Goal: Find specific page/section: Find specific page/section

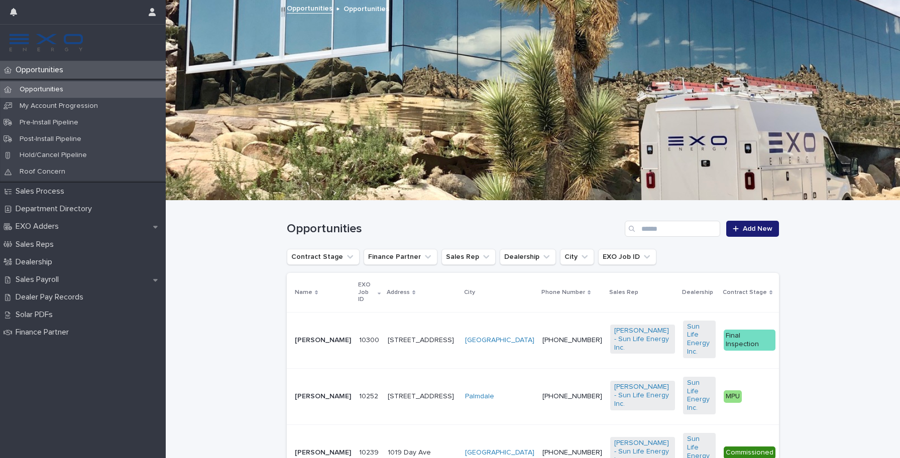
click at [328, 314] on td "[PERSON_NAME]" at bounding box center [321, 340] width 68 height 56
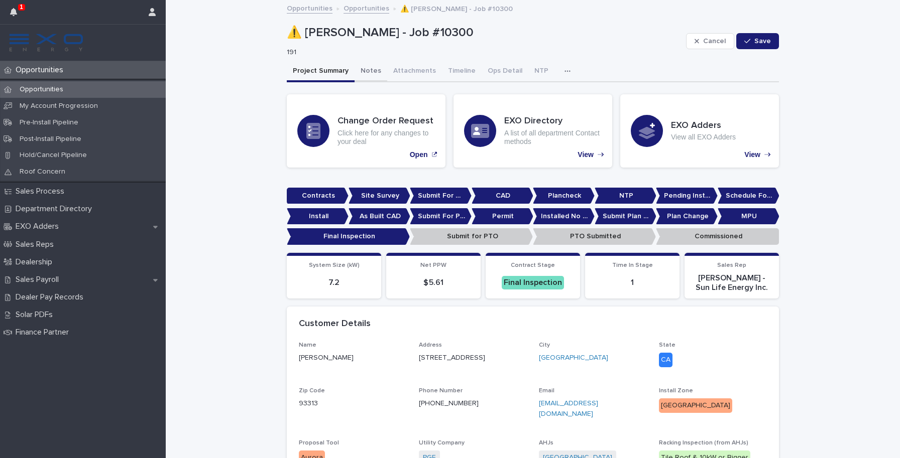
click at [364, 69] on button "Notes" at bounding box center [370, 71] width 33 height 21
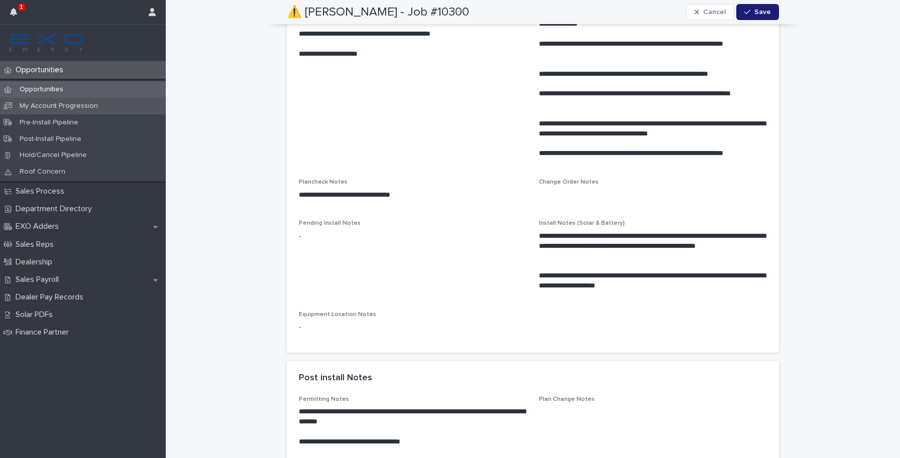
scroll to position [360, 0]
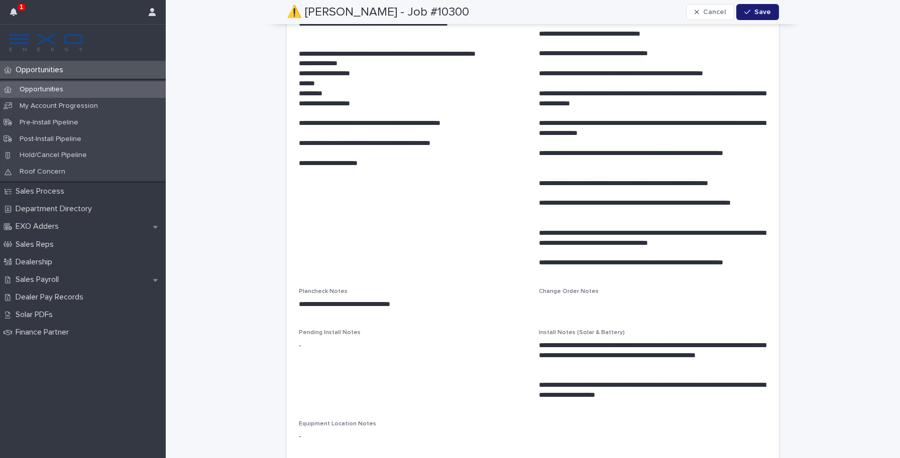
click at [59, 89] on p "Opportunities" at bounding box center [42, 89] width 60 height 9
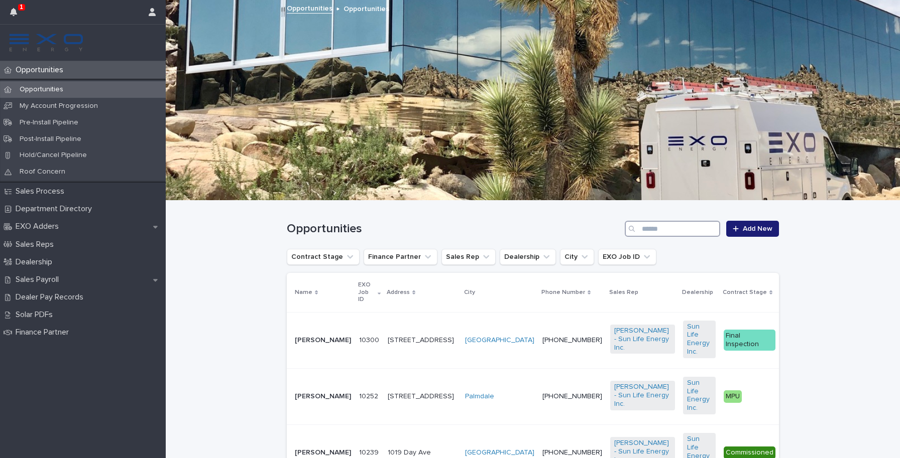
click at [643, 229] on input "Search" at bounding box center [672, 229] width 95 height 16
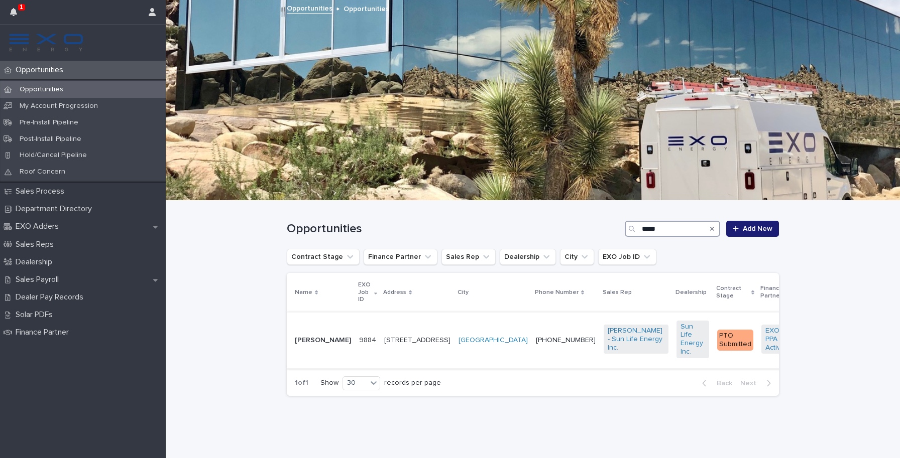
type input "*****"
click at [335, 318] on td "[PERSON_NAME]" at bounding box center [321, 340] width 68 height 56
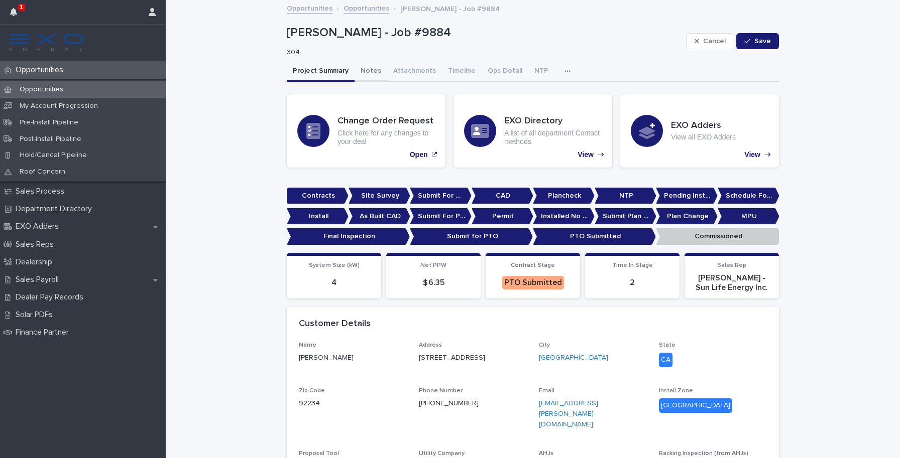
click at [361, 73] on button "Notes" at bounding box center [370, 71] width 33 height 21
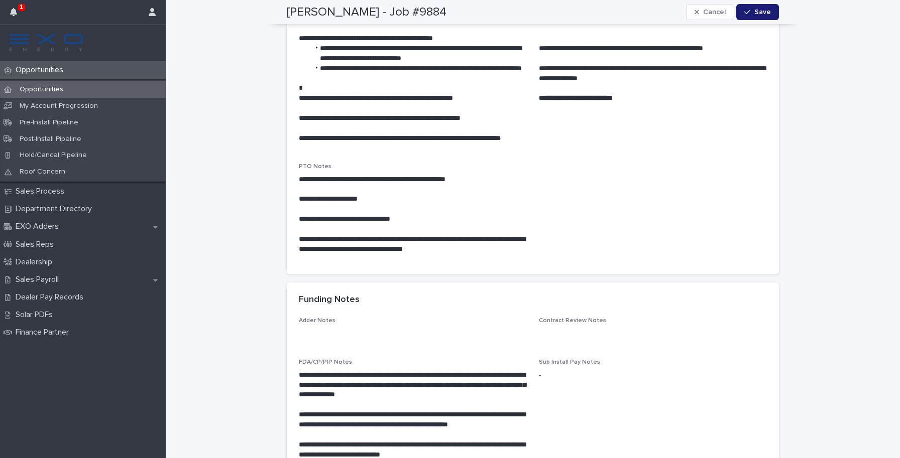
scroll to position [1478, 0]
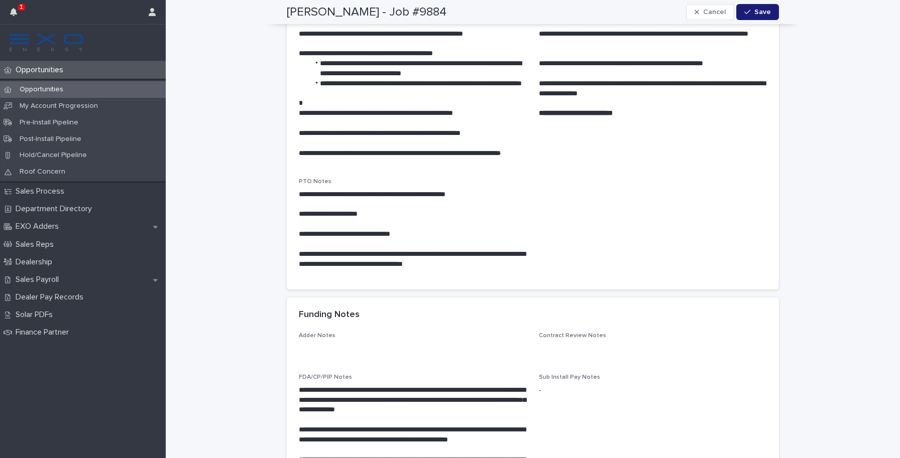
click at [86, 86] on div "Opportunities" at bounding box center [83, 89] width 166 height 17
